Goal: Information Seeking & Learning: Learn about a topic

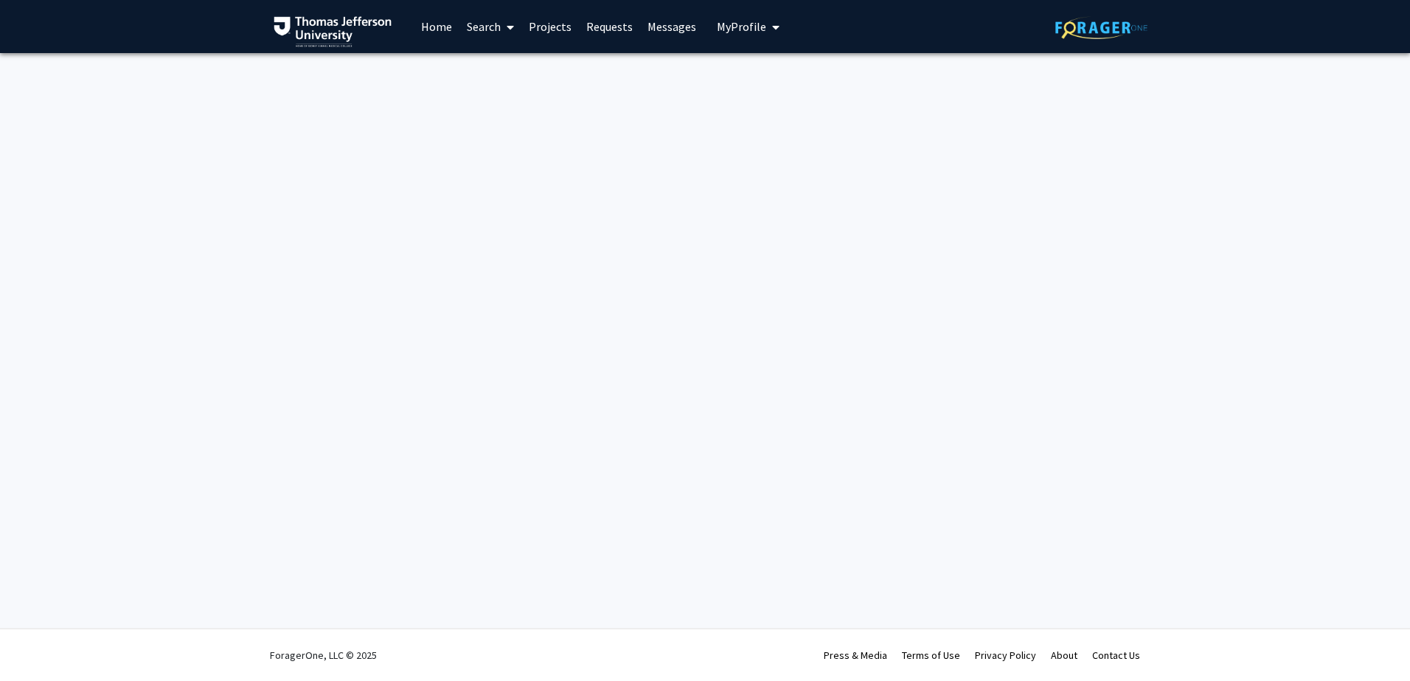
click at [445, 29] on link "Home" at bounding box center [437, 27] width 46 height 52
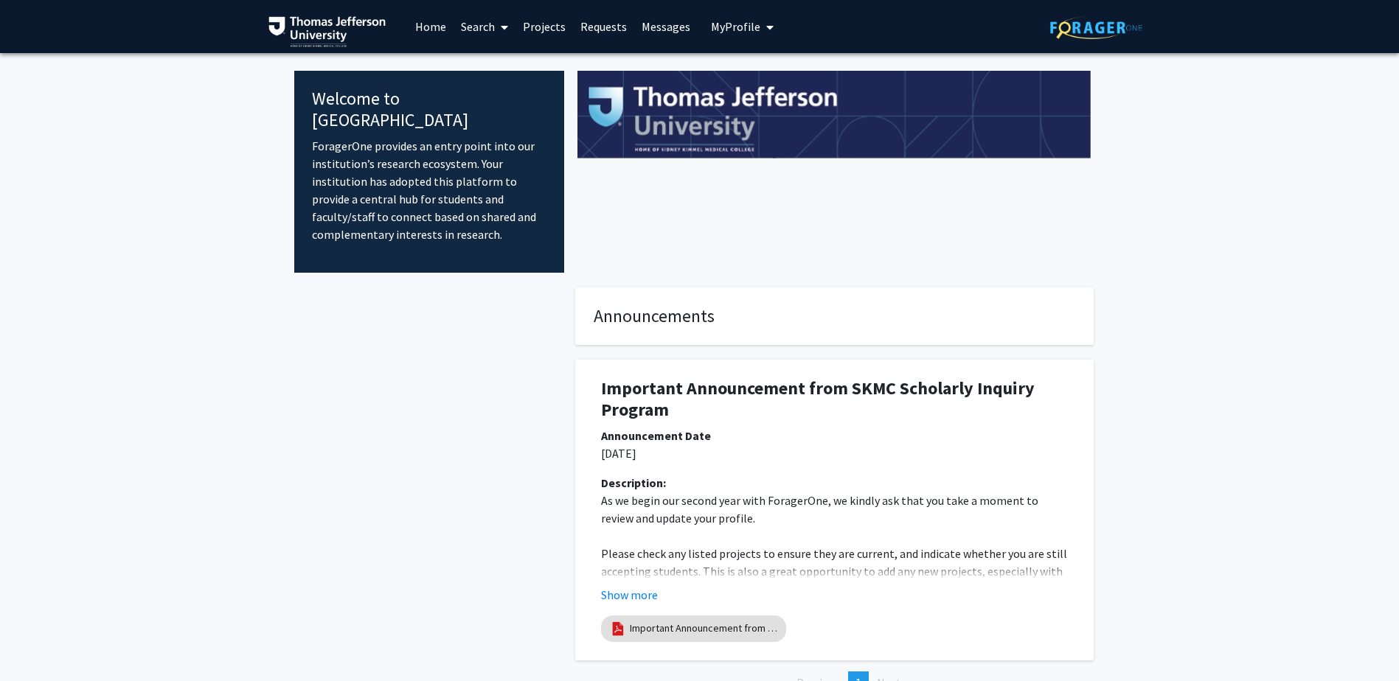
click at [530, 35] on link "Projects" at bounding box center [544, 27] width 58 height 52
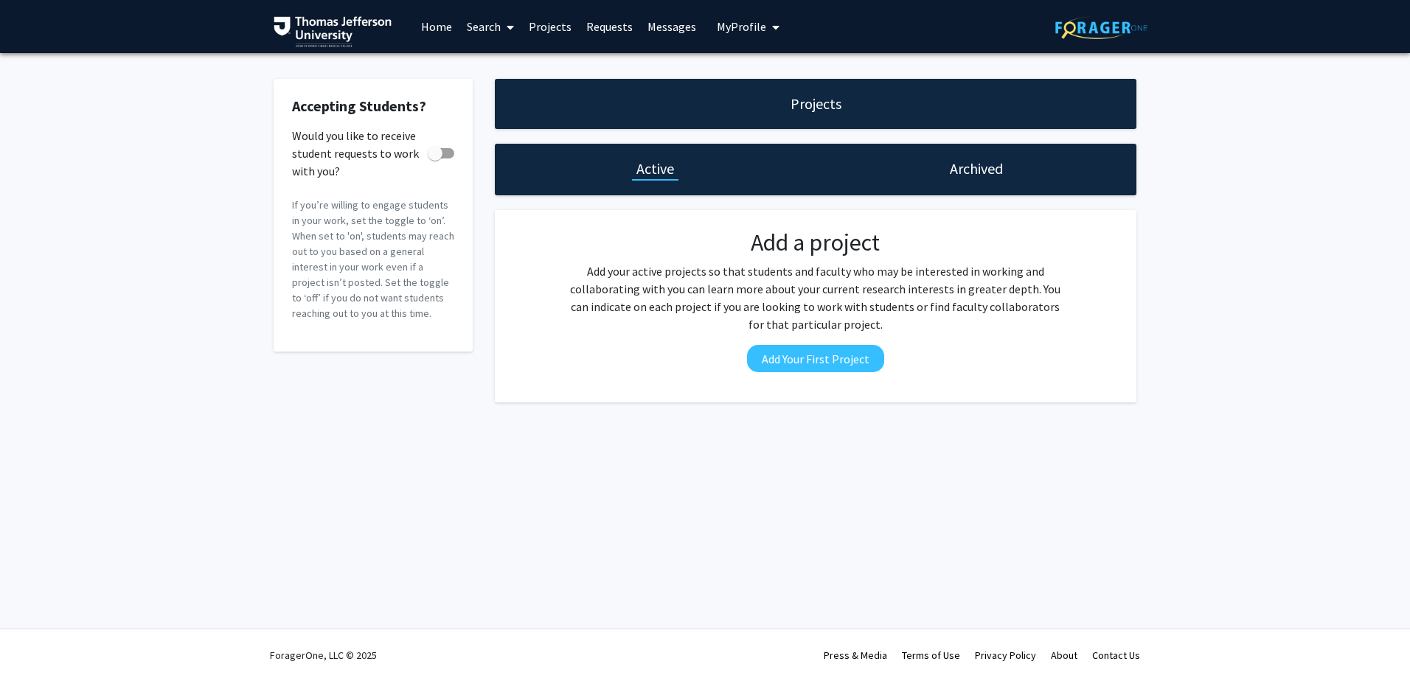
click at [486, 35] on link "Search" at bounding box center [490, 27] width 62 height 52
click at [502, 72] on span "Faculty/Staff" at bounding box center [513, 67] width 108 height 29
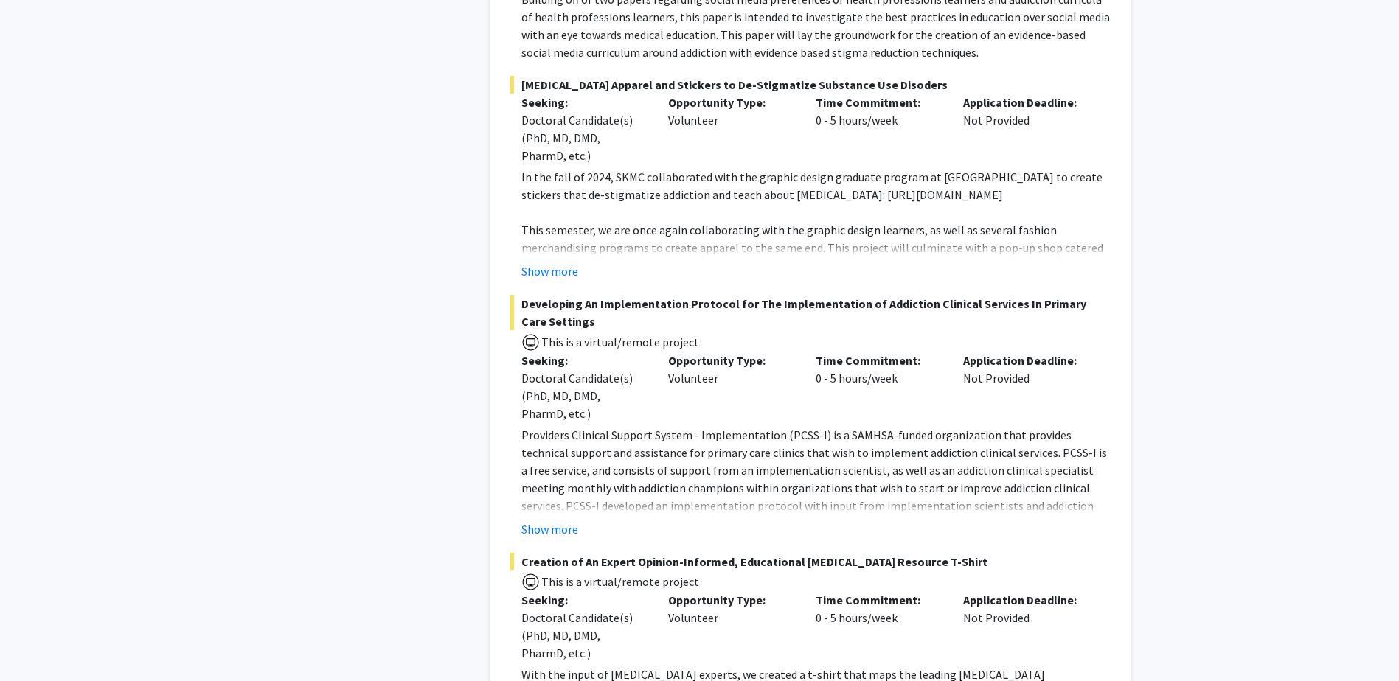
scroll to position [11314, 0]
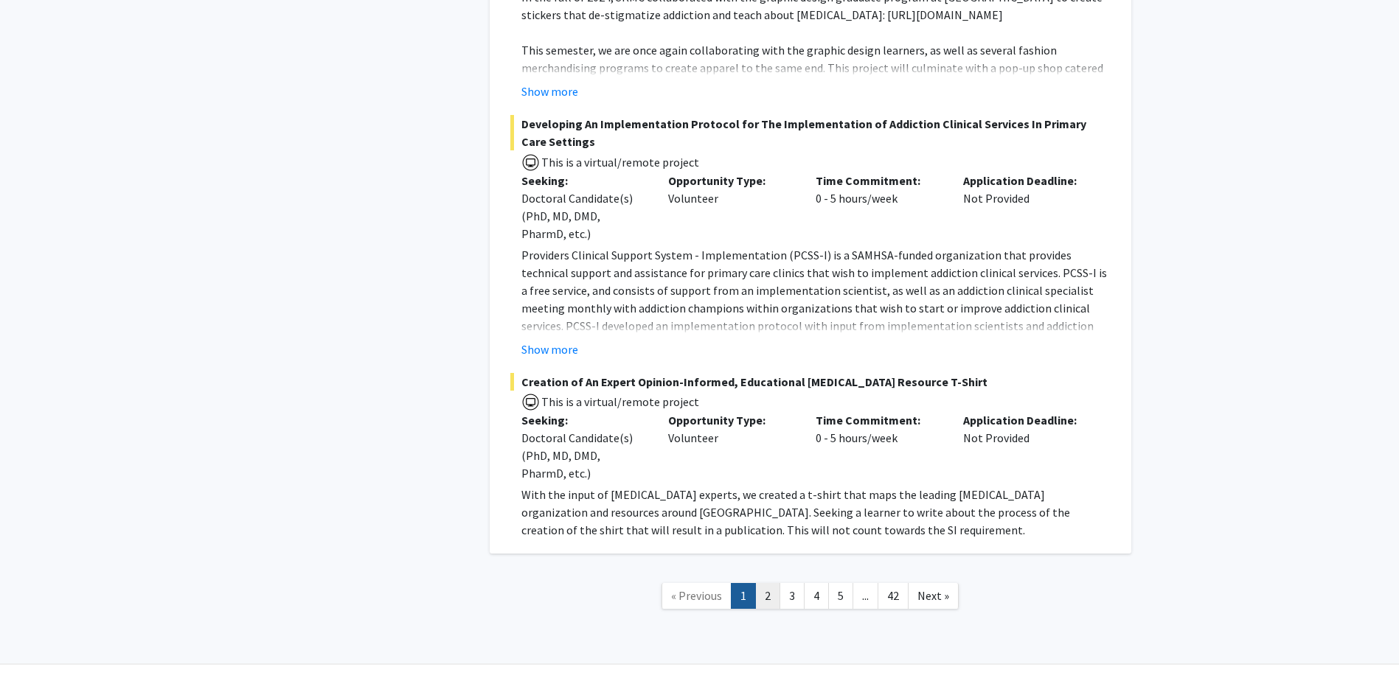
click at [767, 583] on link "2" at bounding box center [767, 596] width 25 height 26
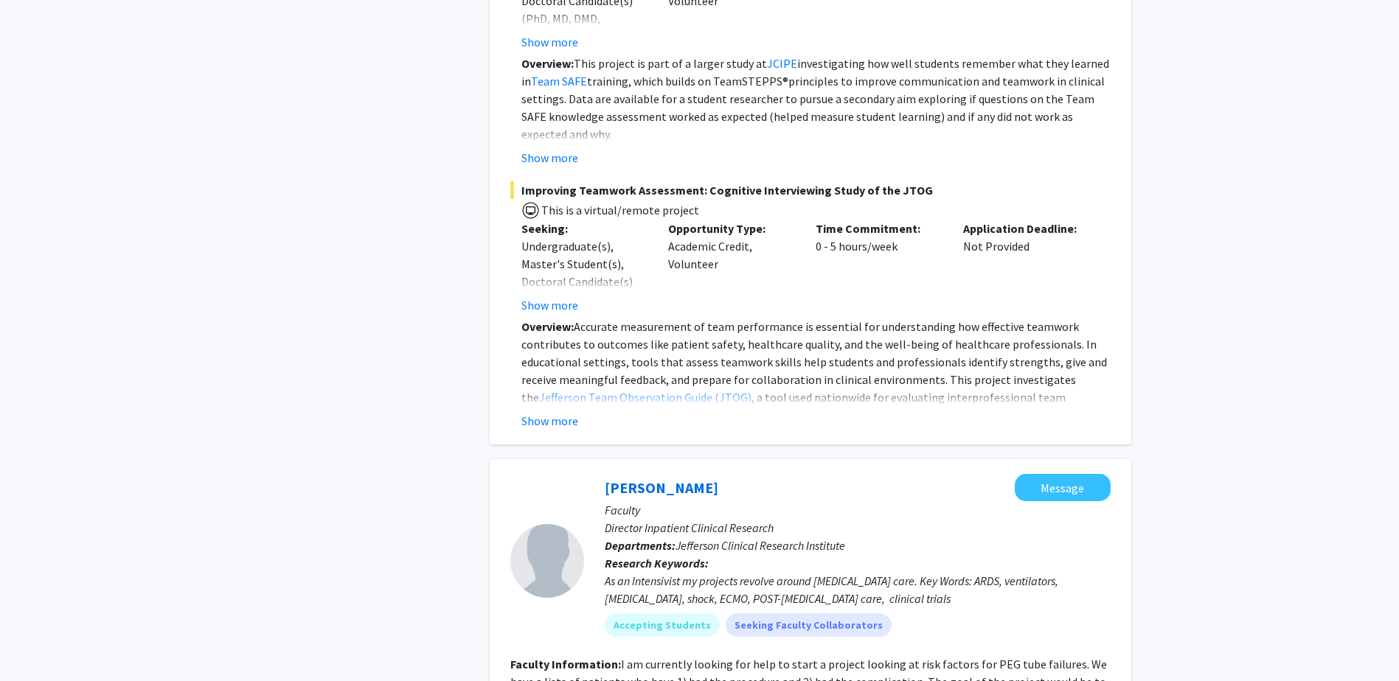
scroll to position [3023, 0]
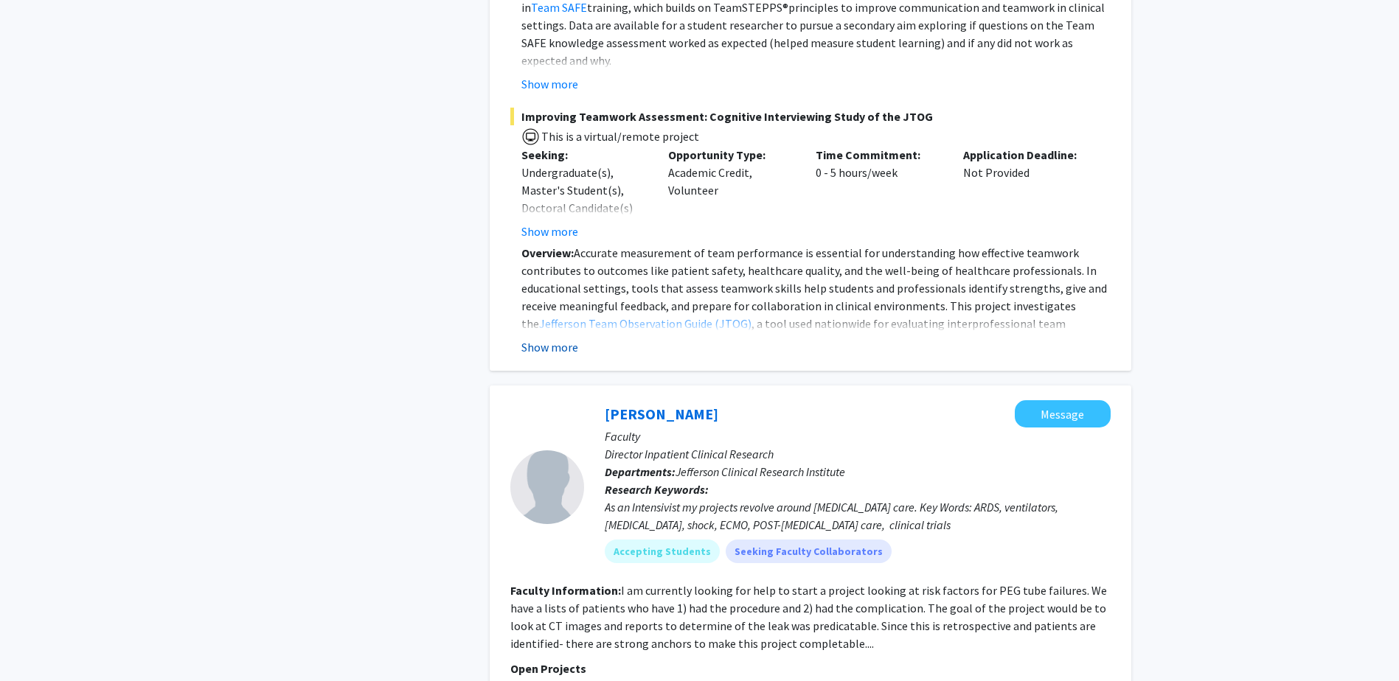
click at [532, 338] on button "Show more" at bounding box center [549, 347] width 57 height 18
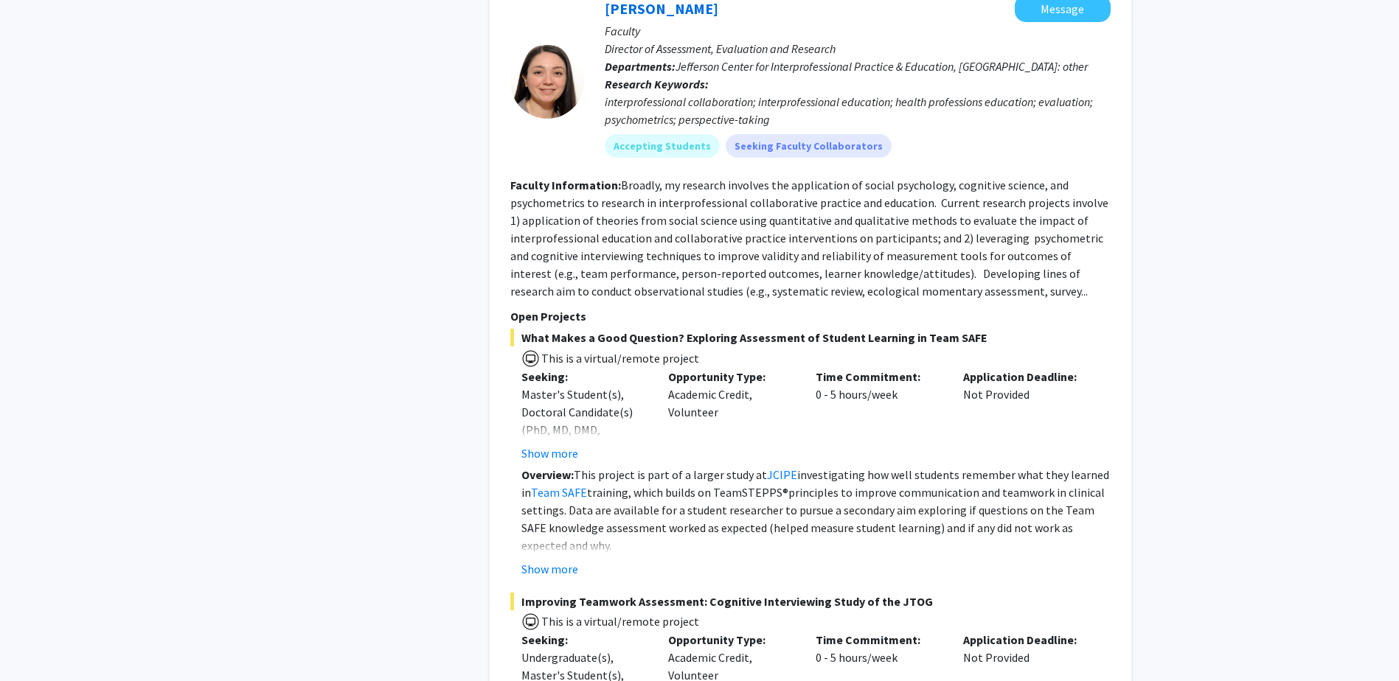
scroll to position [2507, 0]
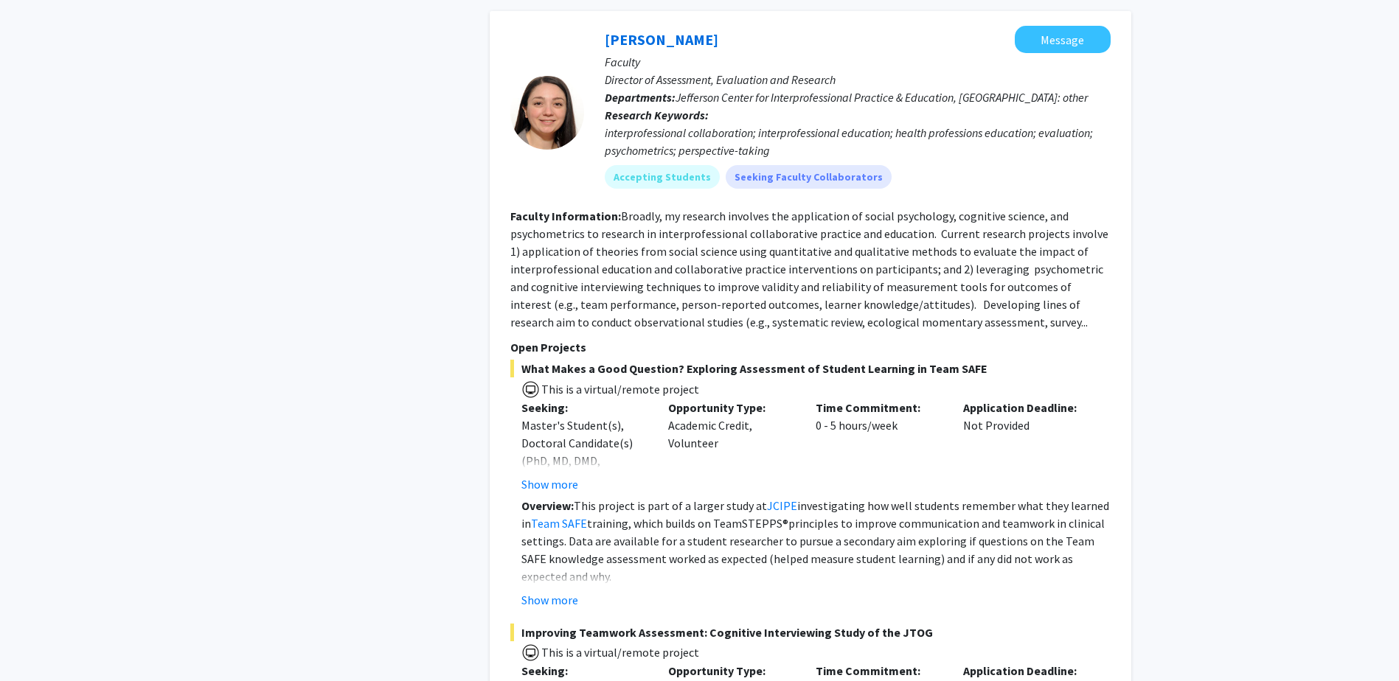
click at [547, 591] on button "Show more" at bounding box center [549, 600] width 57 height 18
